Goal: Task Accomplishment & Management: Complete application form

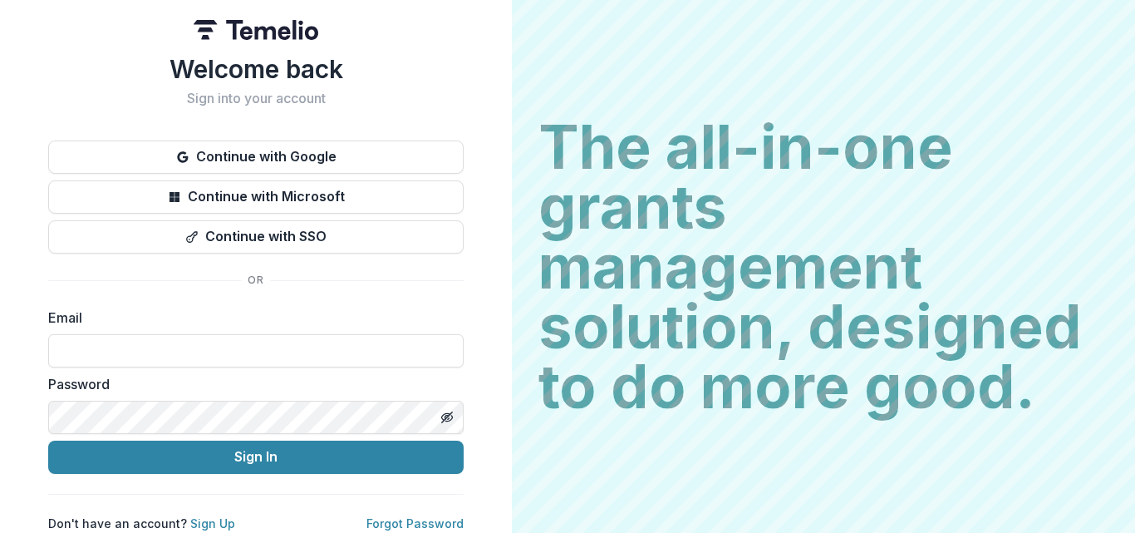
click at [117, 327] on div "Email" at bounding box center [255, 337] width 415 height 60
click at [115, 346] on input at bounding box center [255, 350] width 415 height 33
type input "**********"
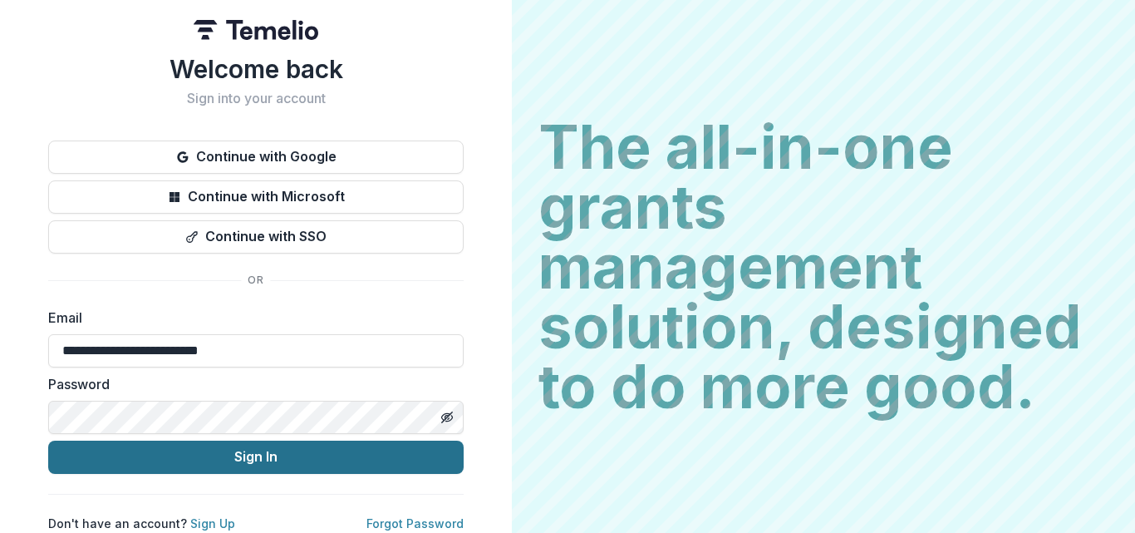
click at [223, 456] on button "Sign In" at bounding box center [255, 456] width 415 height 33
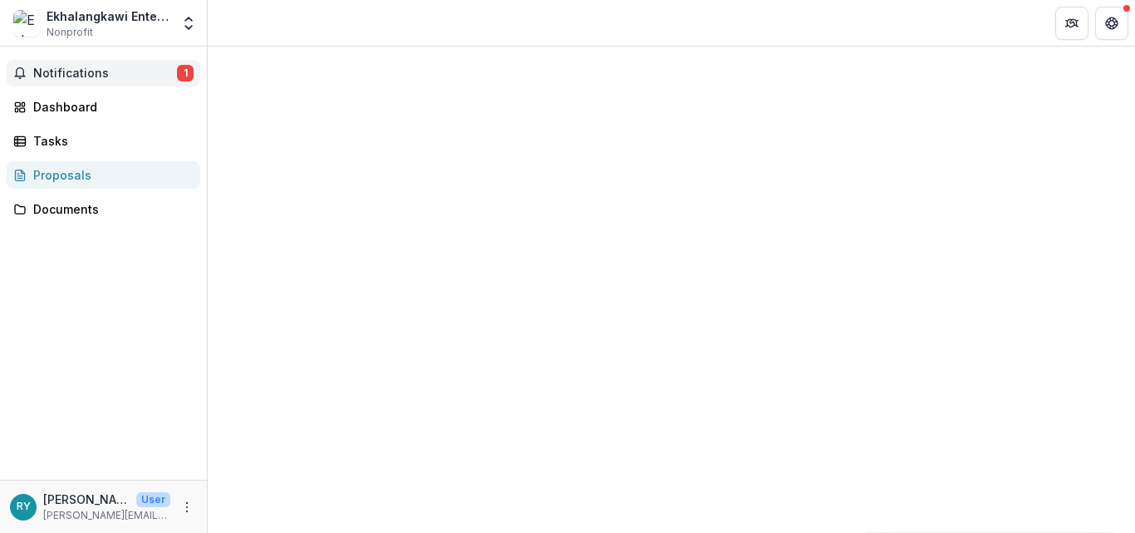
click at [98, 72] on span "Notifications" at bounding box center [105, 73] width 144 height 14
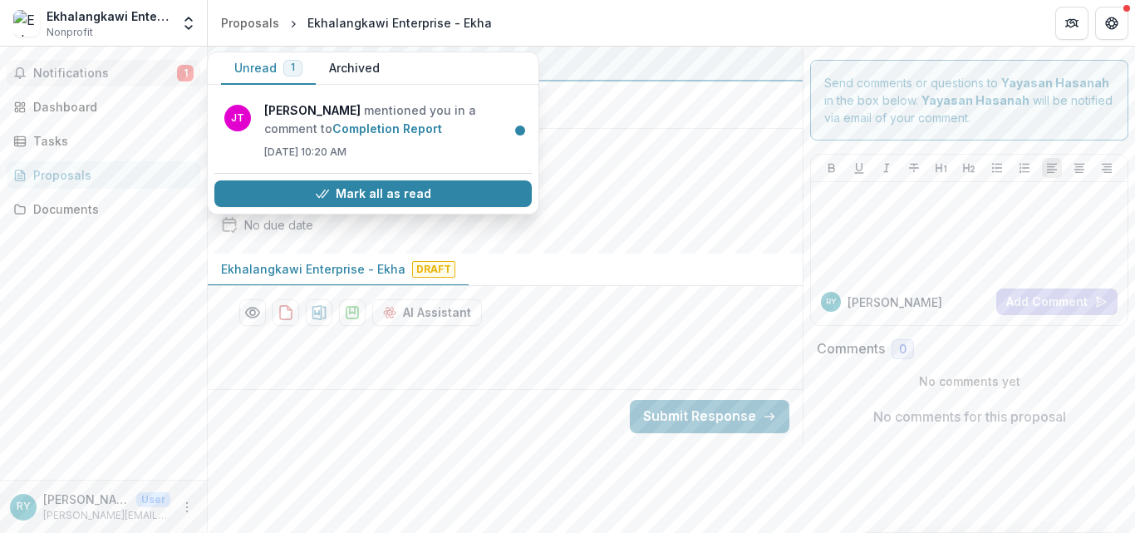
click at [98, 72] on span "Notifications" at bounding box center [105, 73] width 144 height 14
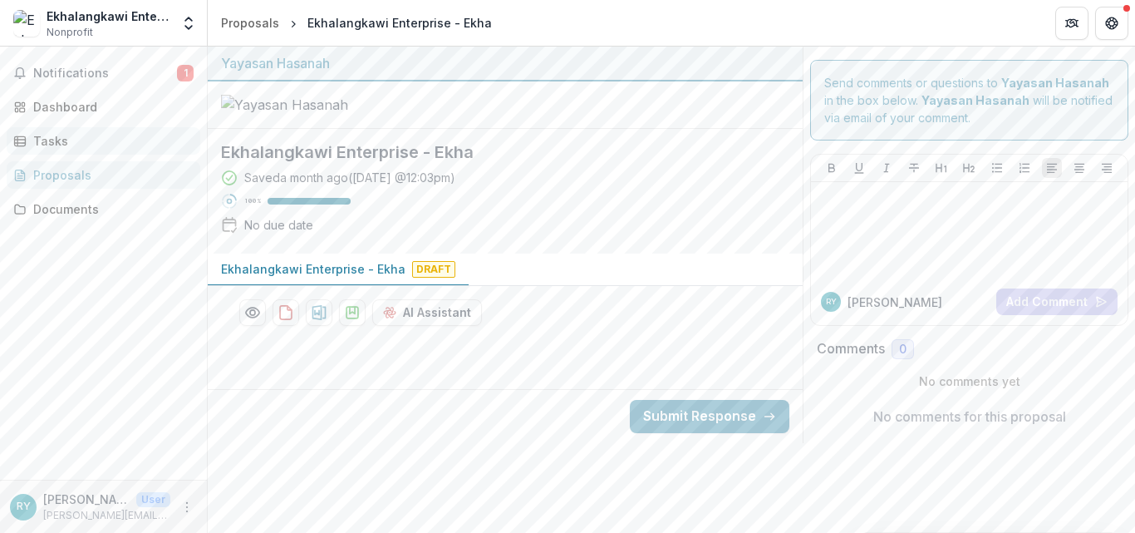
click at [57, 138] on div "Tasks" at bounding box center [110, 140] width 154 height 17
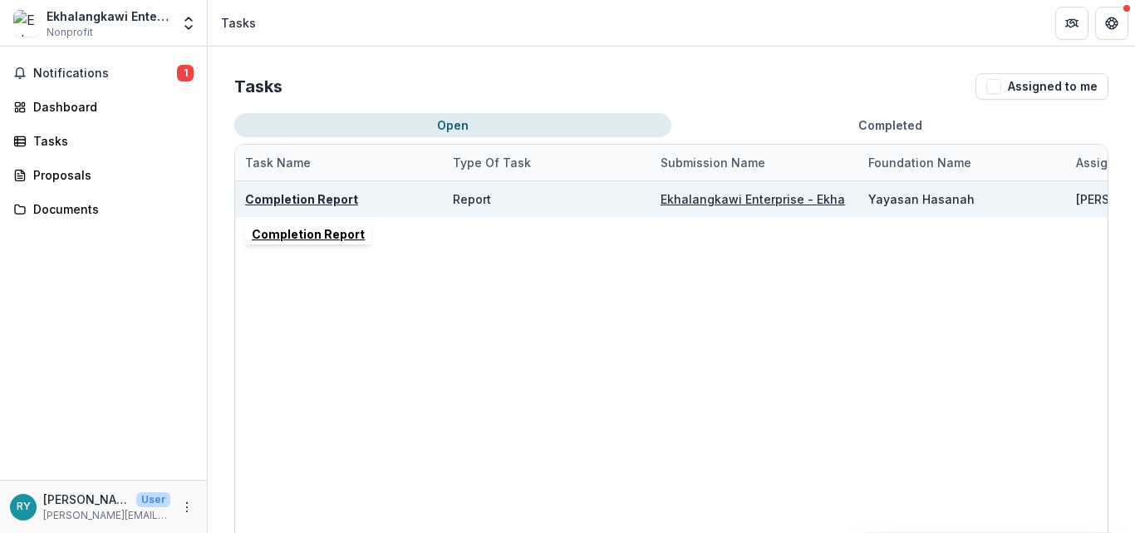
click at [326, 210] on div "Completion Report" at bounding box center [339, 199] width 188 height 36
click at [336, 202] on u "Completion Report" at bounding box center [301, 199] width 113 height 14
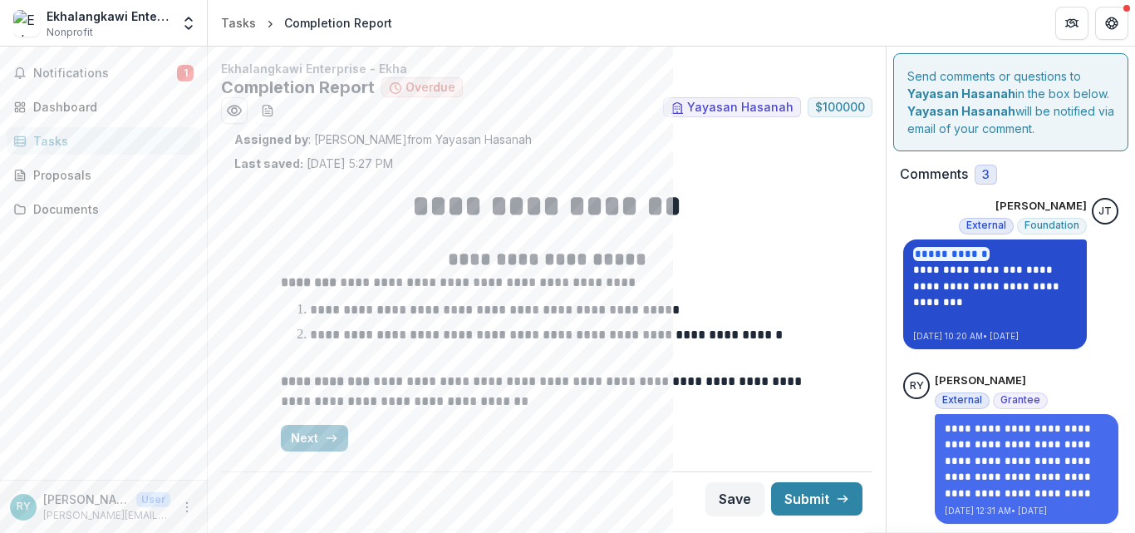
click at [982, 284] on link "**********" at bounding box center [988, 285] width 150 height 43
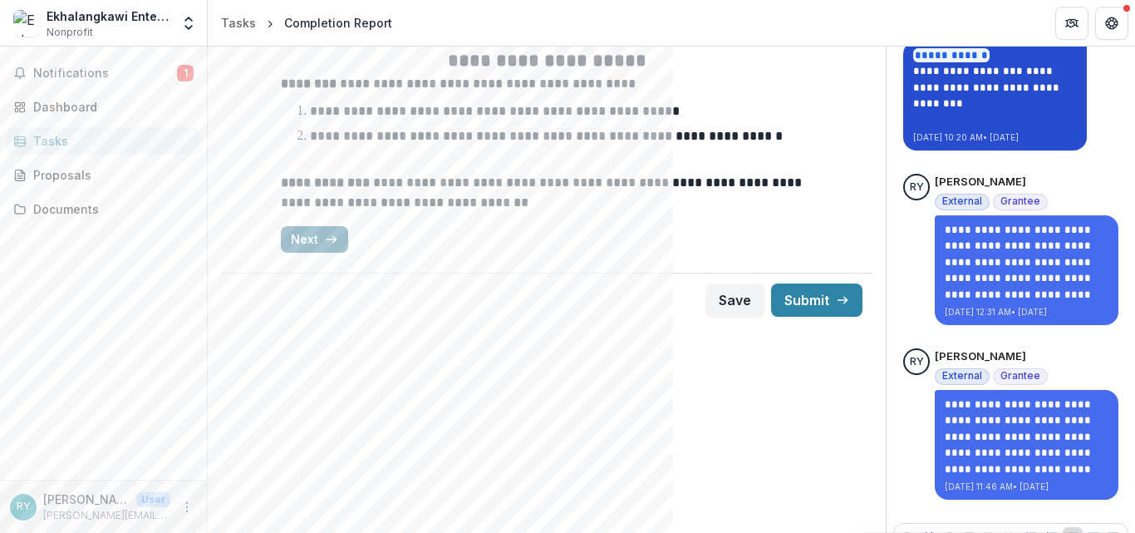
click at [318, 248] on button "Next" at bounding box center [314, 239] width 67 height 27
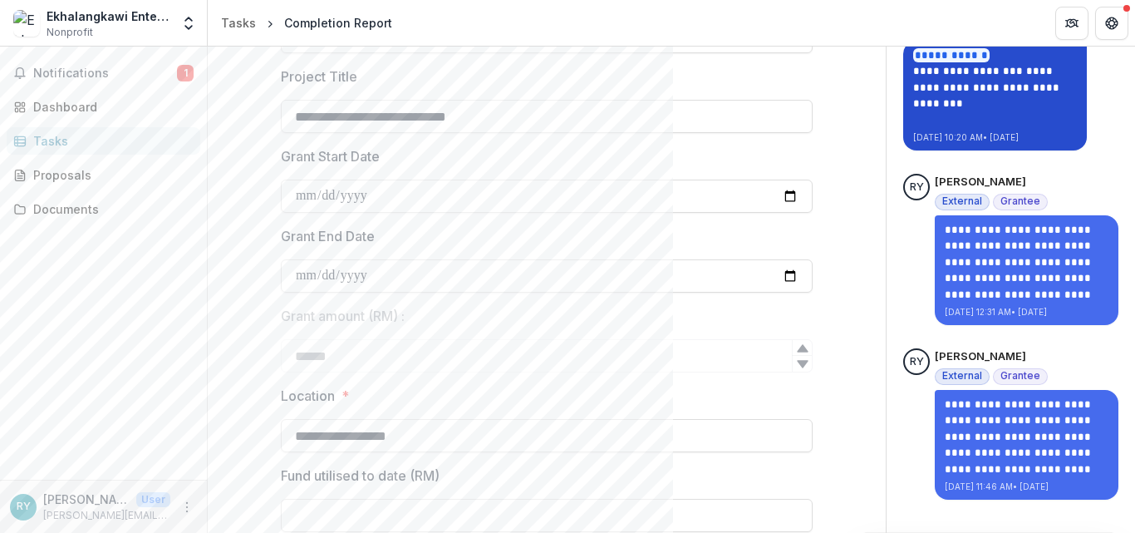
type input "**********"
type input "****"
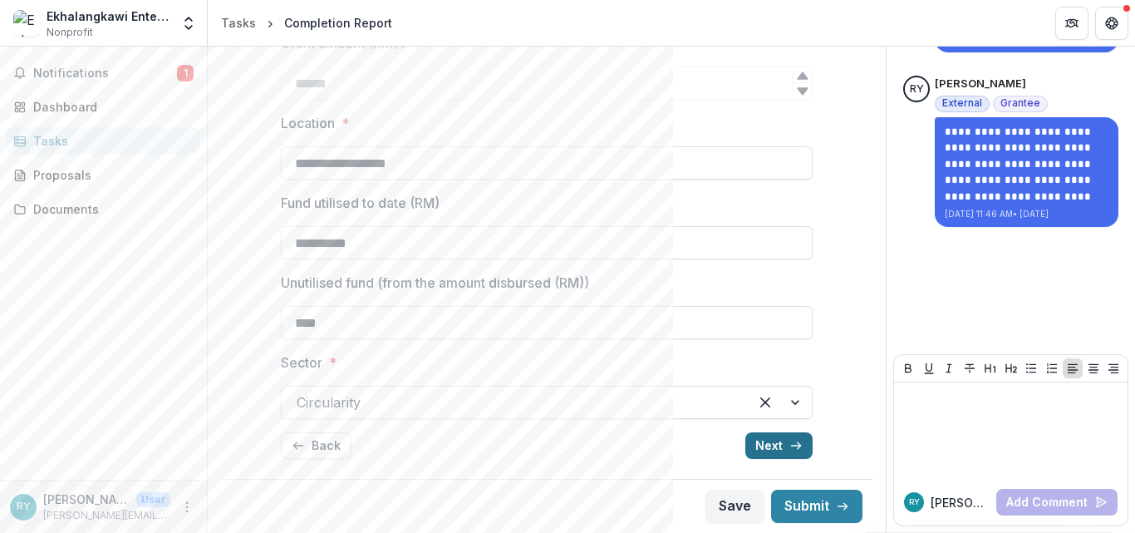
click at [771, 445] on button "Next" at bounding box center [778, 445] width 67 height 27
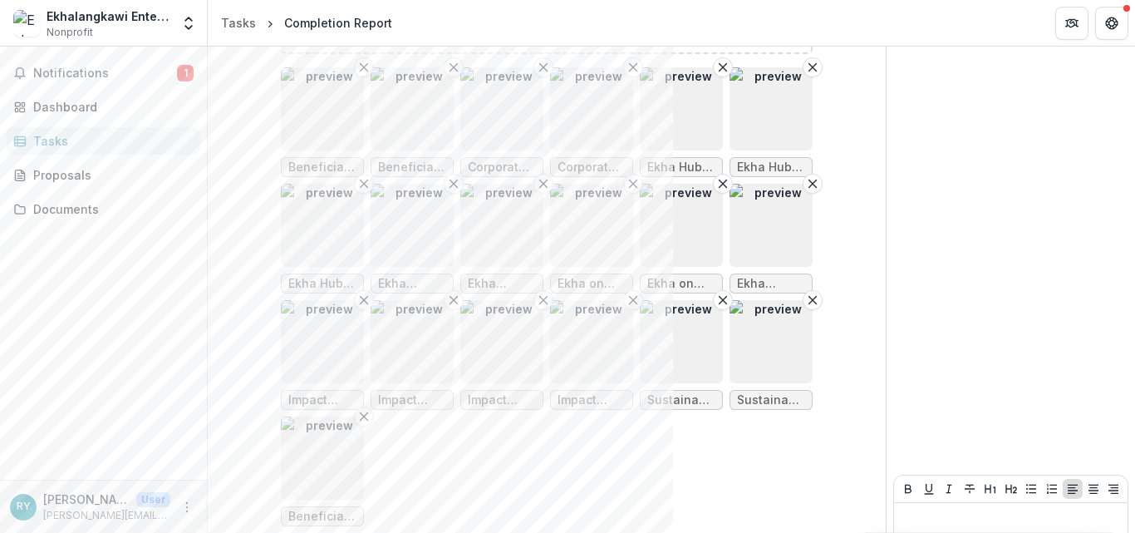
scroll to position [1359, 0]
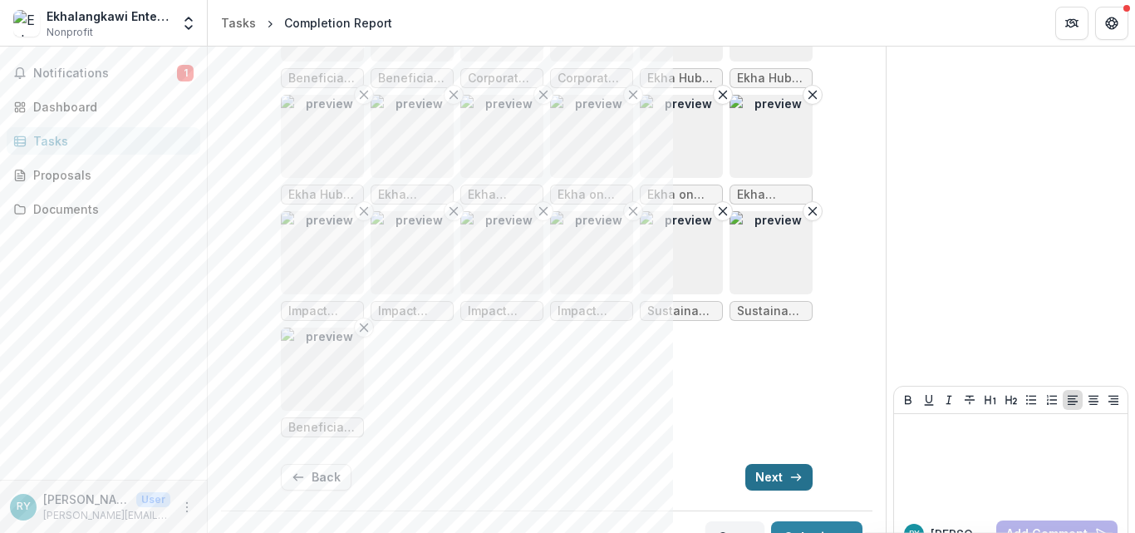
click at [769, 464] on button "Next" at bounding box center [778, 477] width 67 height 27
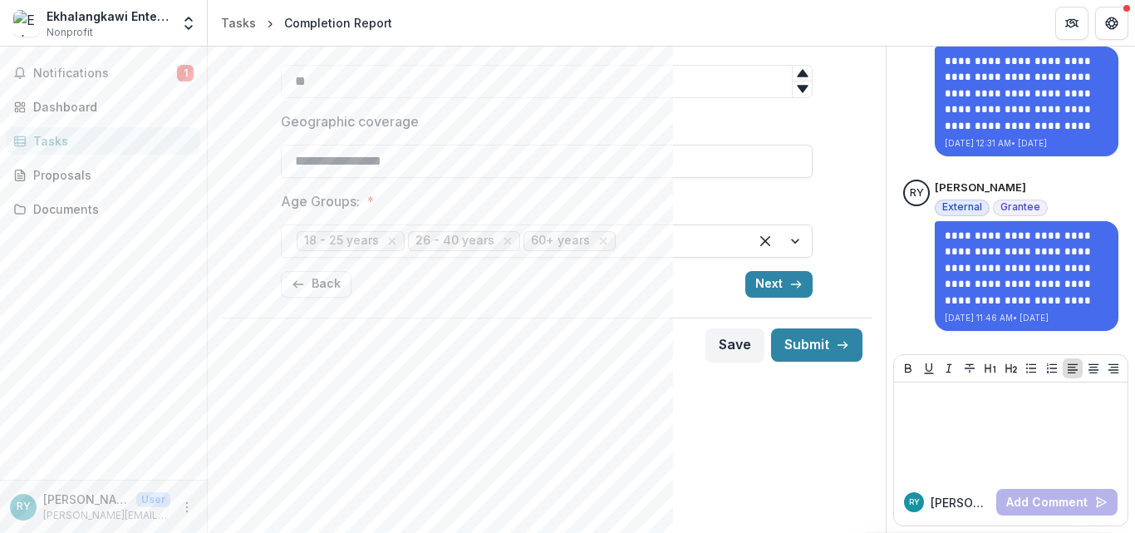
scroll to position [206, 0]
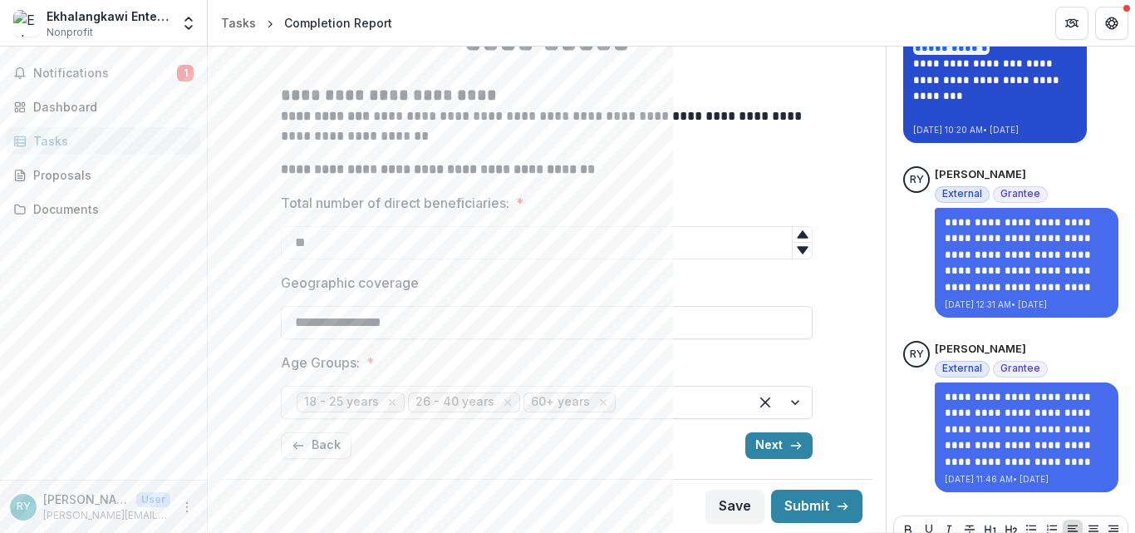
click at [952, 88] on p "**********" at bounding box center [995, 80] width 164 height 49
click at [959, 75] on link "**********" at bounding box center [988, 79] width 150 height 43
click at [762, 440] on button "Next" at bounding box center [778, 445] width 67 height 27
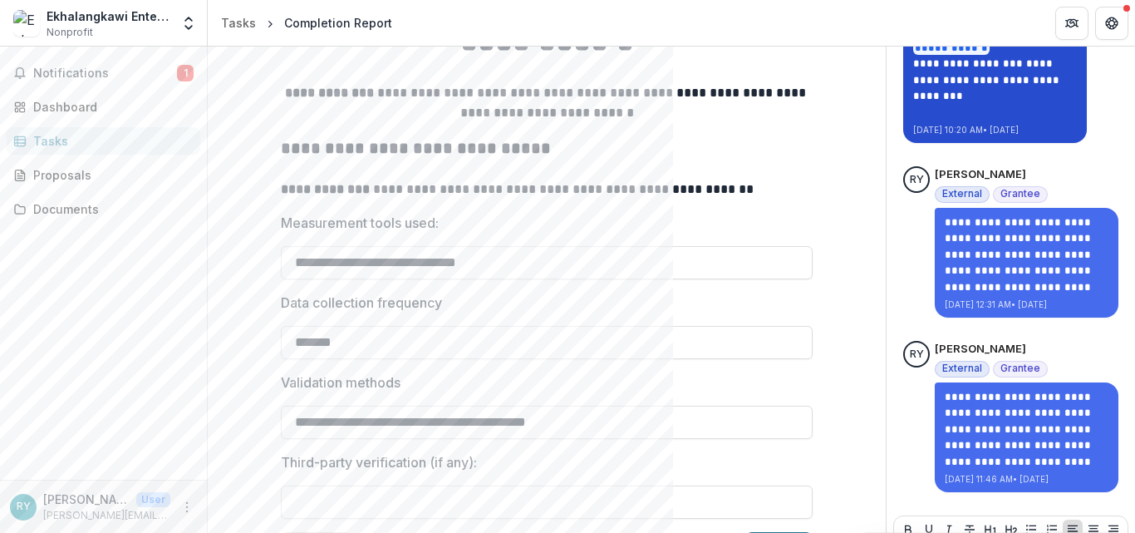
scroll to position [306, 0]
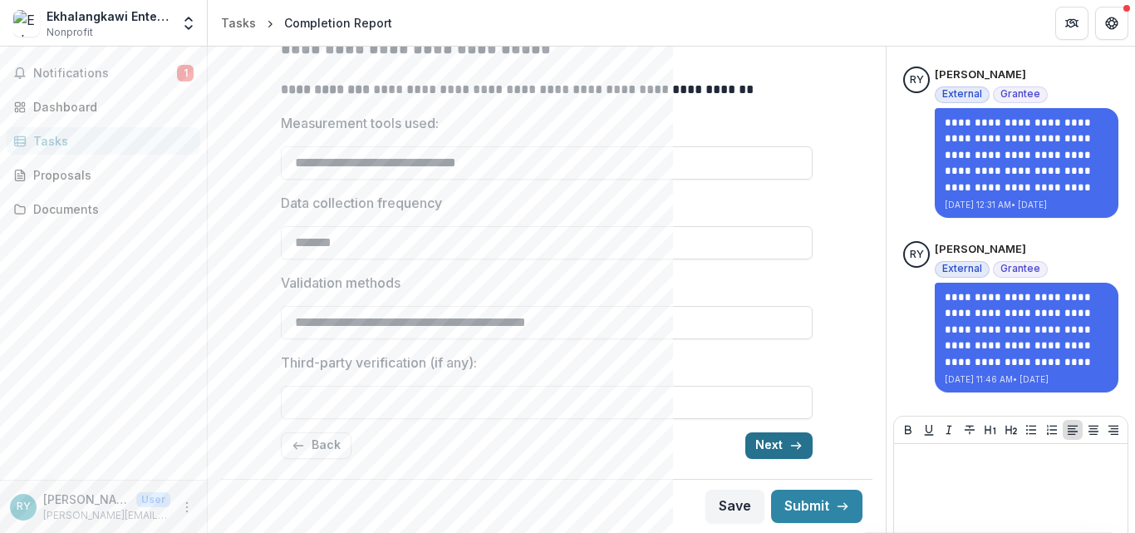
click at [762, 440] on button "Next" at bounding box center [778, 445] width 67 height 27
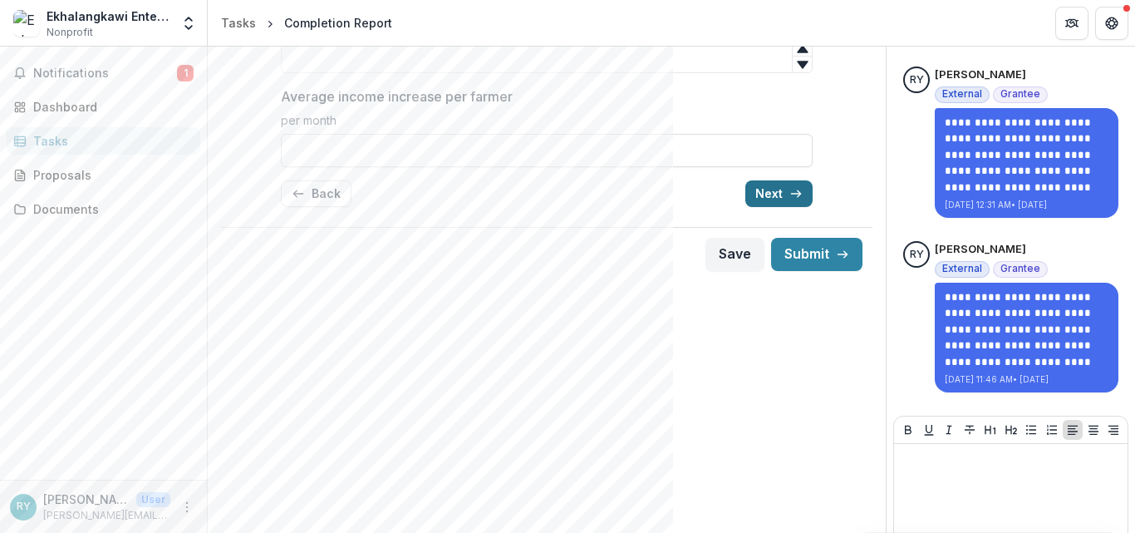
scroll to position [54, 0]
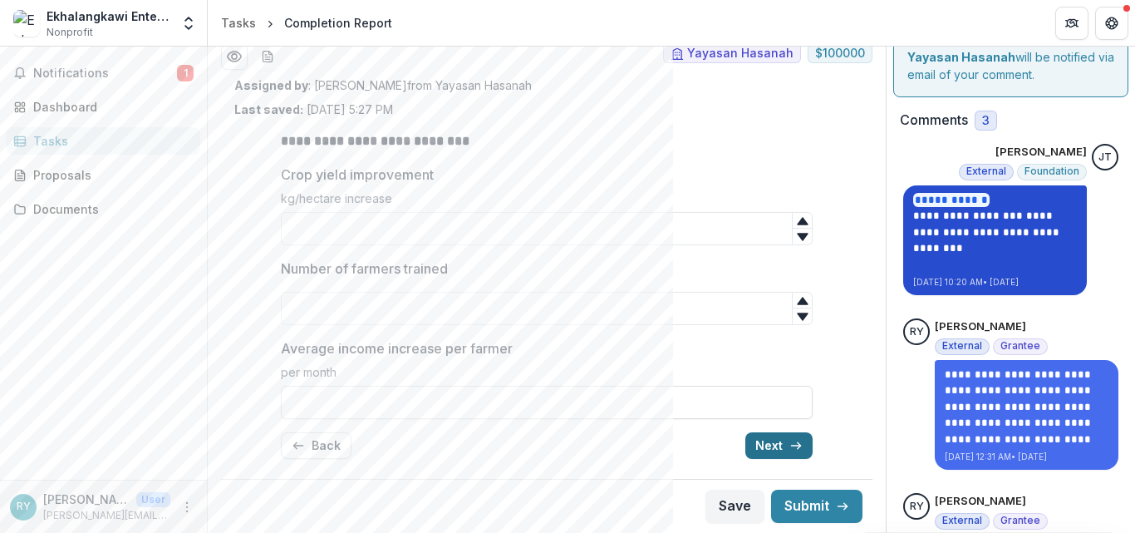
click at [762, 440] on button "Next" at bounding box center [778, 445] width 67 height 27
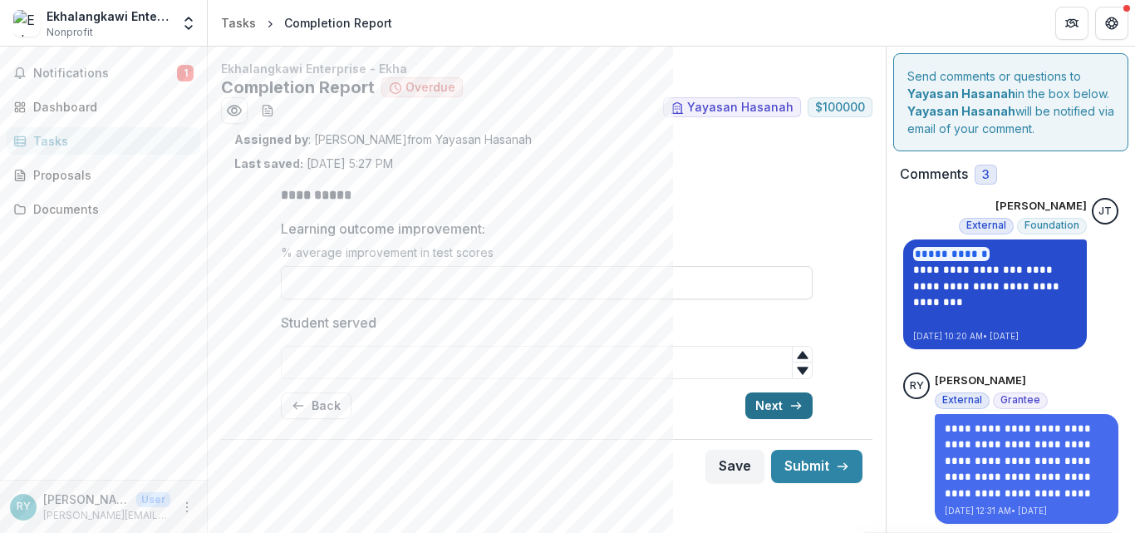
click at [753, 403] on button "Next" at bounding box center [778, 405] width 67 height 27
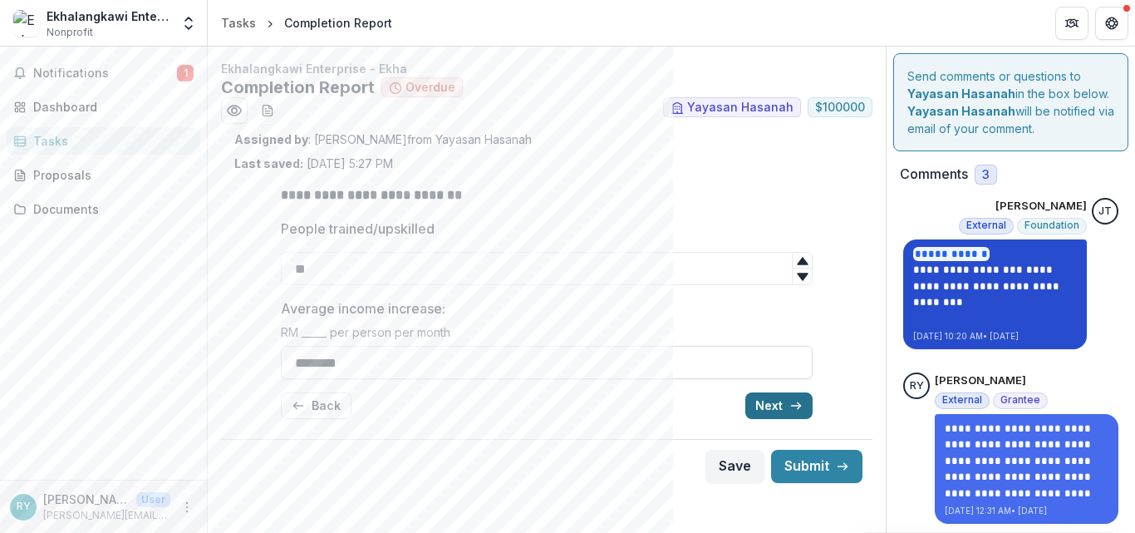
click at [753, 403] on button "Next" at bounding box center [778, 405] width 67 height 27
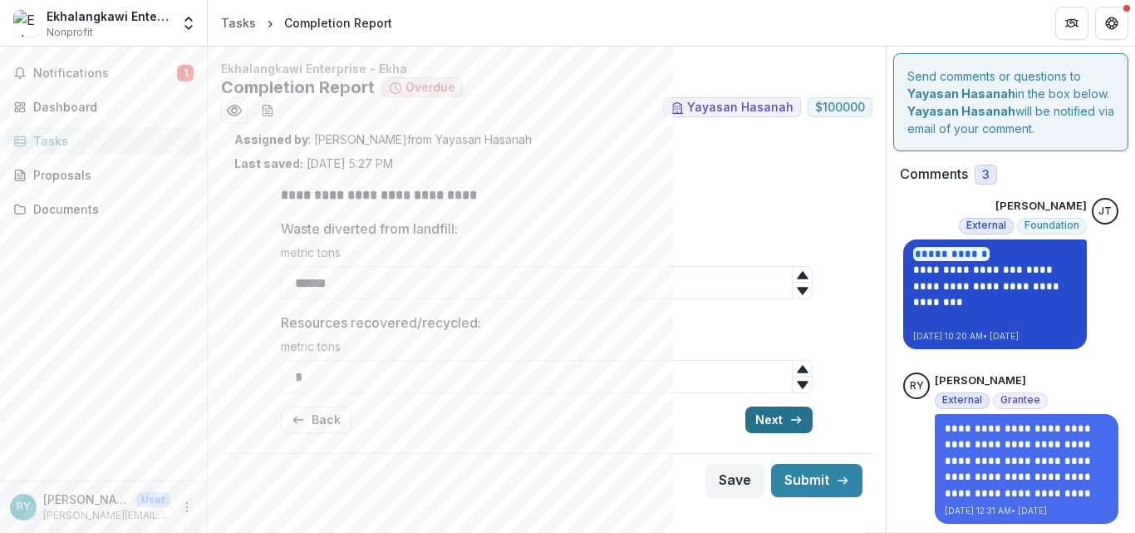
click at [753, 403] on div "**********" at bounding box center [547, 309] width 532 height 274
click at [760, 415] on button "Next" at bounding box center [778, 419] width 67 height 27
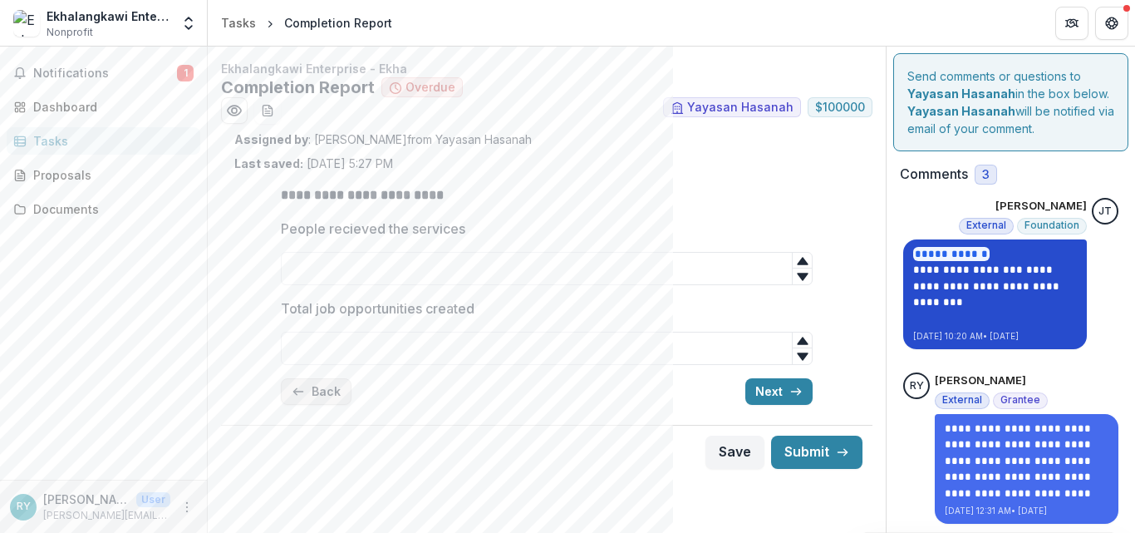
click at [313, 398] on button "Back" at bounding box center [316, 391] width 71 height 27
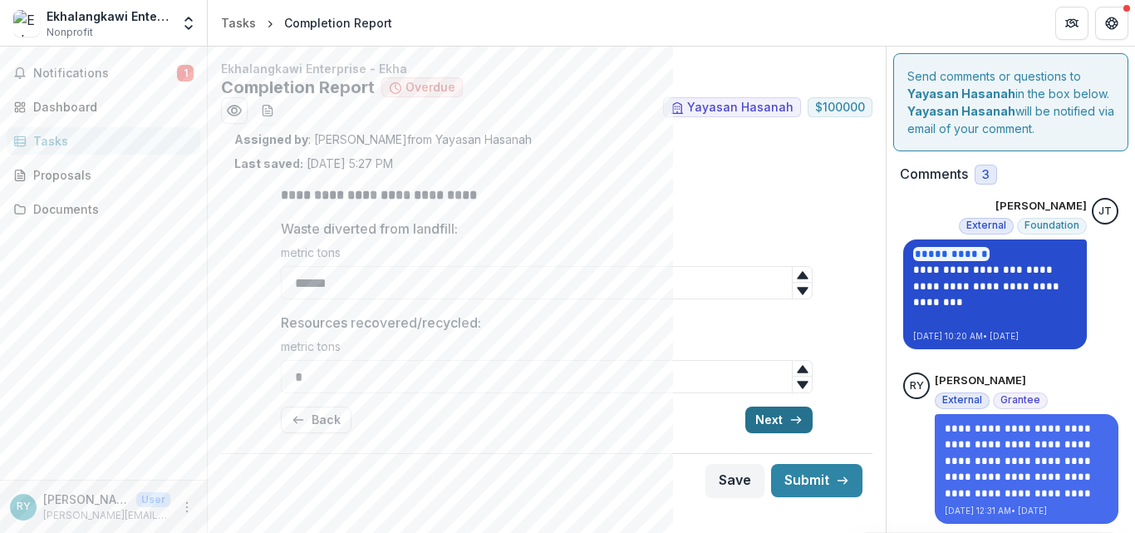
click at [781, 425] on button "Next" at bounding box center [778, 419] width 67 height 27
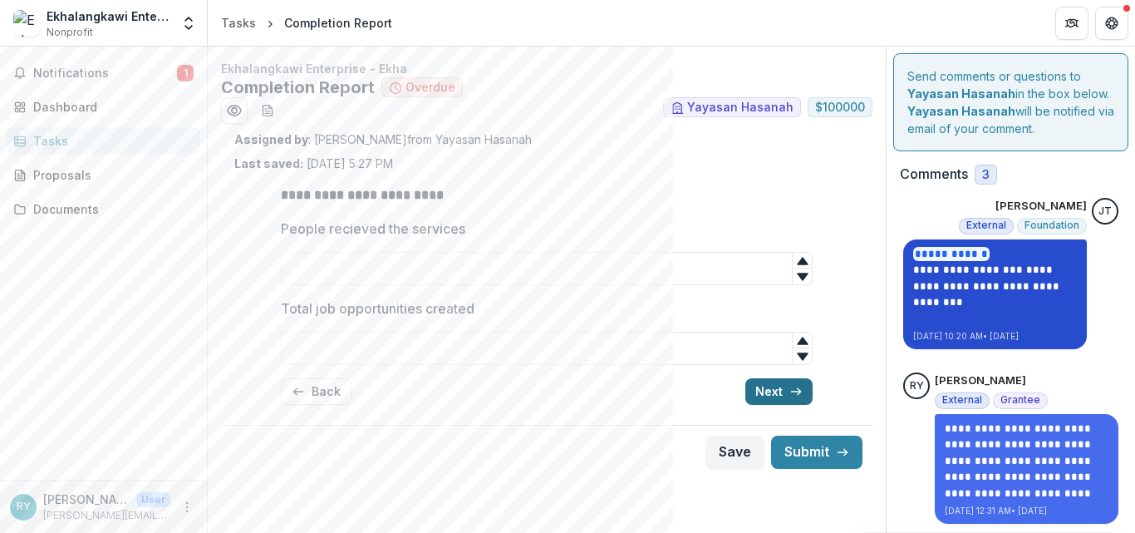
click at [784, 397] on button "Next" at bounding box center [778, 391] width 67 height 27
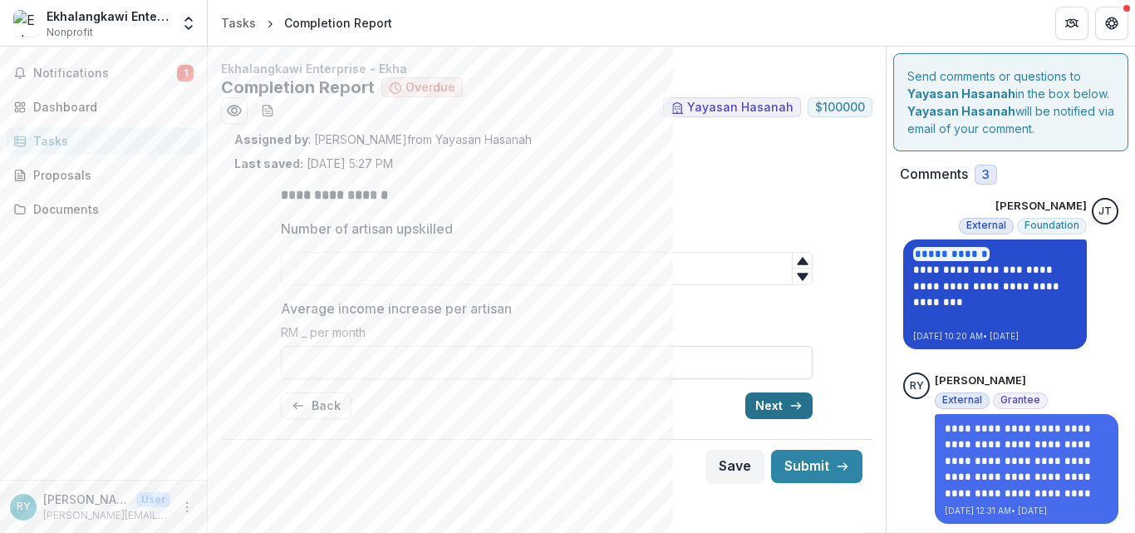
click at [784, 397] on button "Next" at bounding box center [778, 405] width 67 height 27
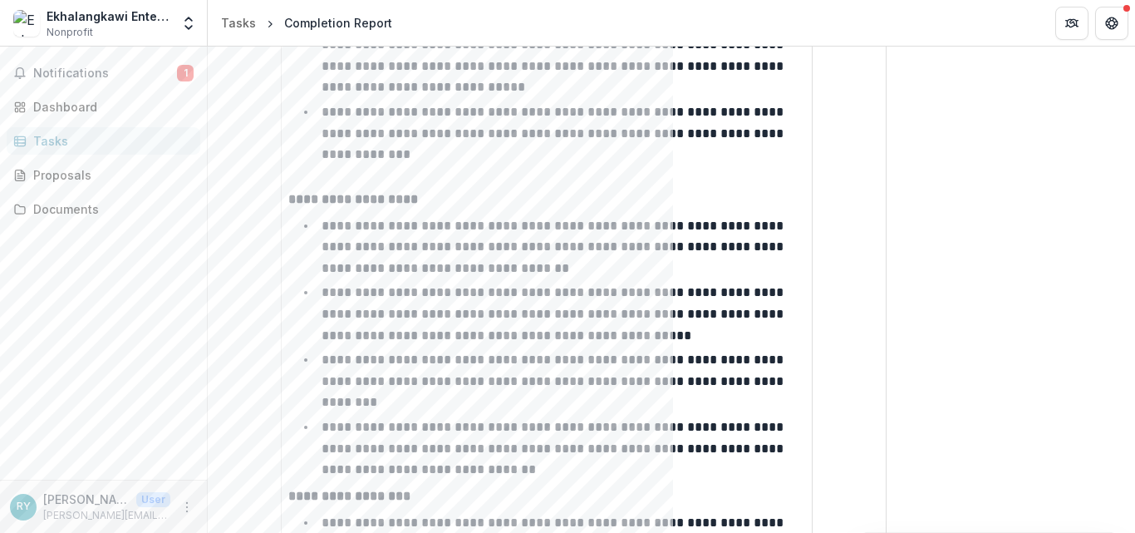
scroll to position [2757, 0]
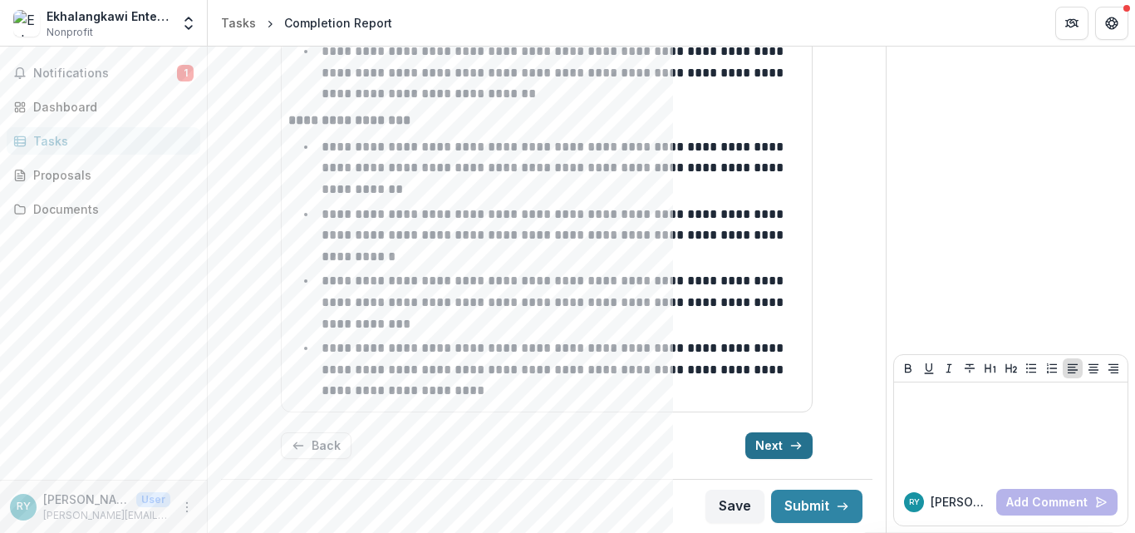
click at [786, 443] on button "Next" at bounding box center [778, 445] width 67 height 27
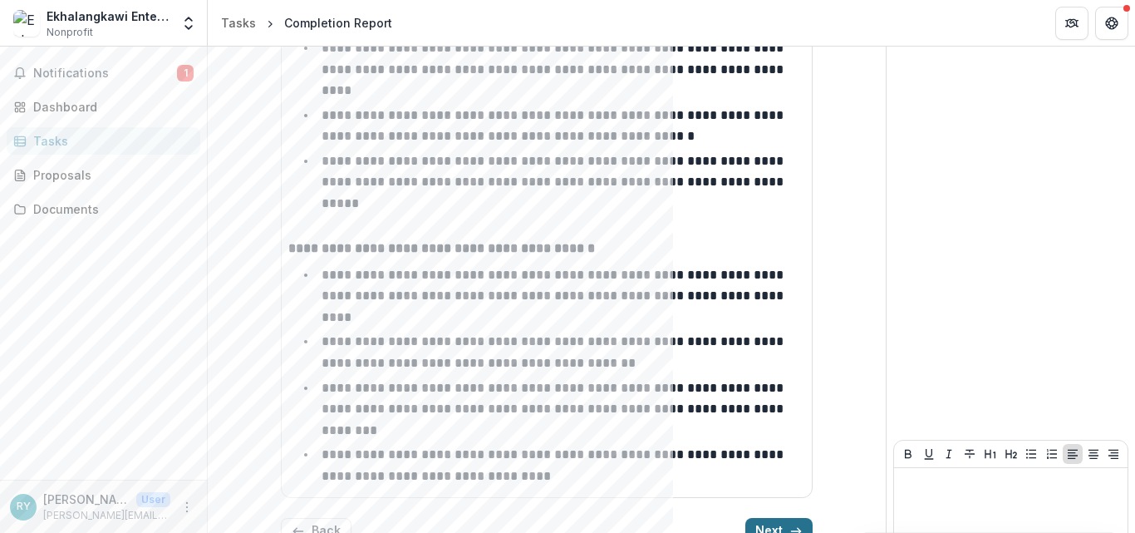
click at [786, 518] on button "Next" at bounding box center [778, 531] width 67 height 27
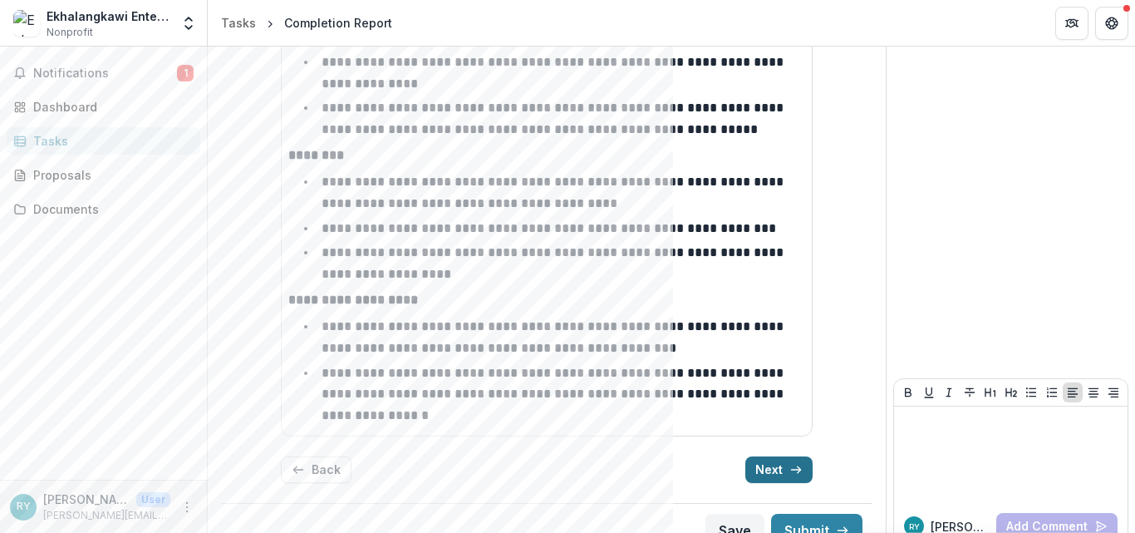
click at [786, 456] on button "Next" at bounding box center [778, 469] width 67 height 27
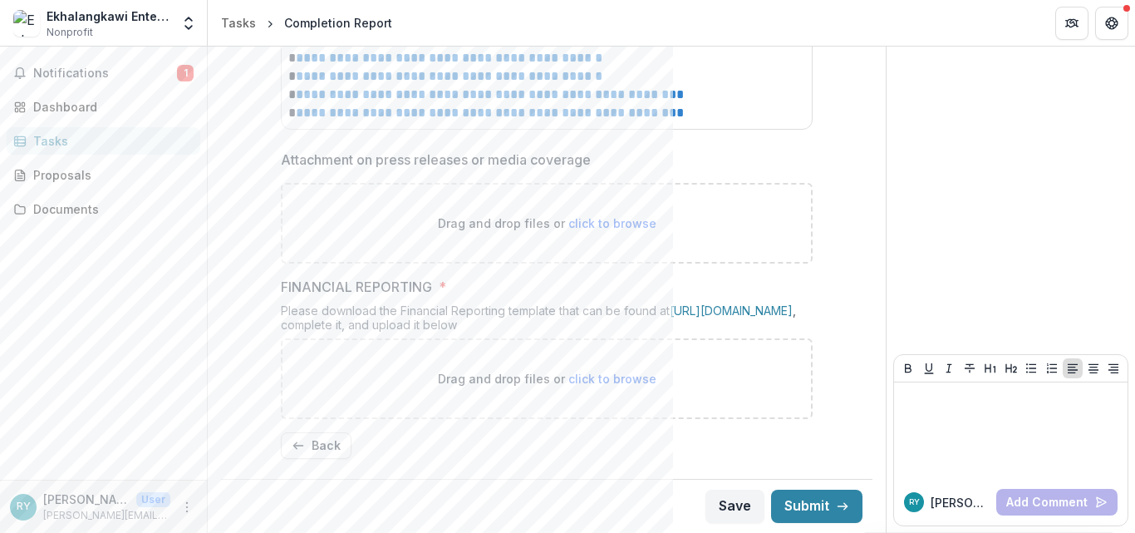
scroll to position [1191, 0]
